Goal: Find specific page/section: Find specific page/section

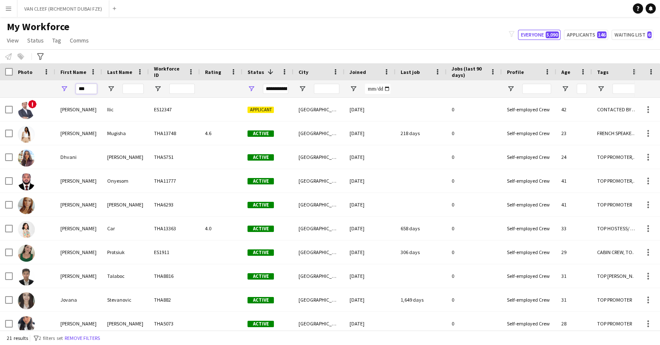
click at [89, 92] on input "***" at bounding box center [86, 89] width 21 height 10
type input "*"
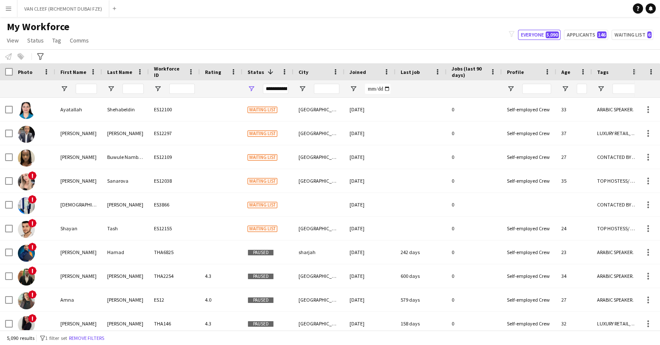
click at [11, 9] on app-icon "Menu" at bounding box center [8, 8] width 7 height 7
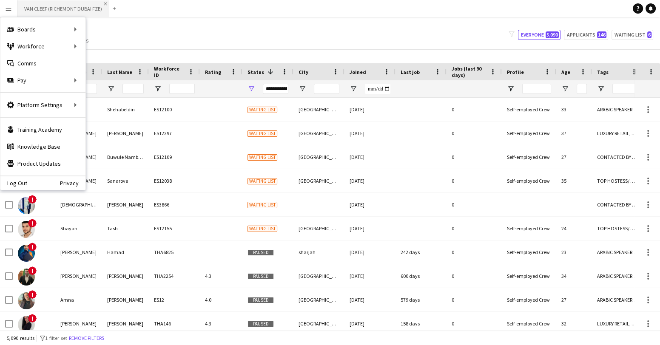
click at [105, 3] on app-icon "Close" at bounding box center [105, 3] width 3 height 3
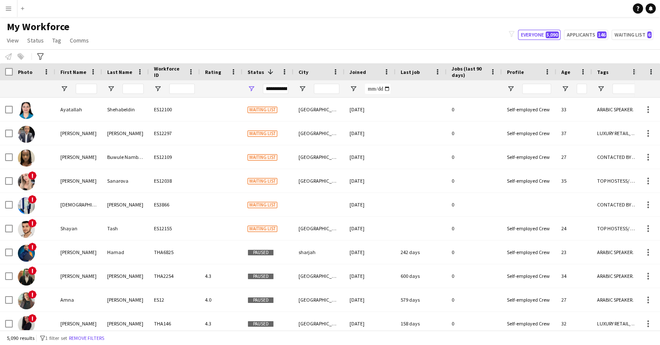
click at [7, 7] on app-icon "Menu" at bounding box center [8, 8] width 7 height 7
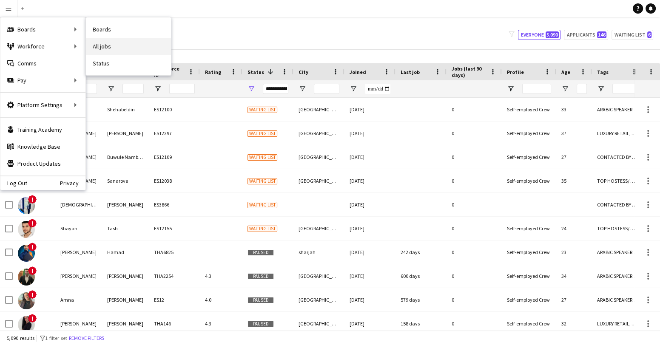
click at [108, 48] on link "All jobs" at bounding box center [128, 46] width 85 height 17
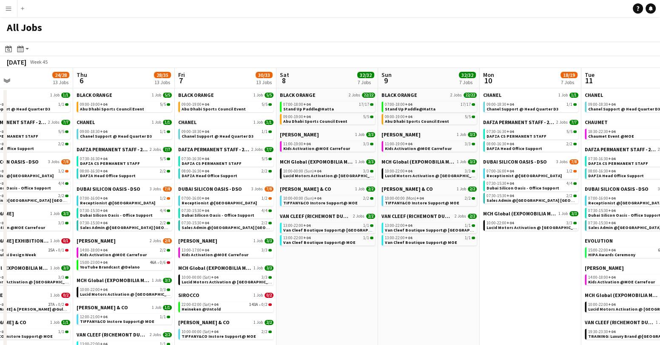
scroll to position [0, 335]
